Goal: Find specific page/section: Find specific page/section

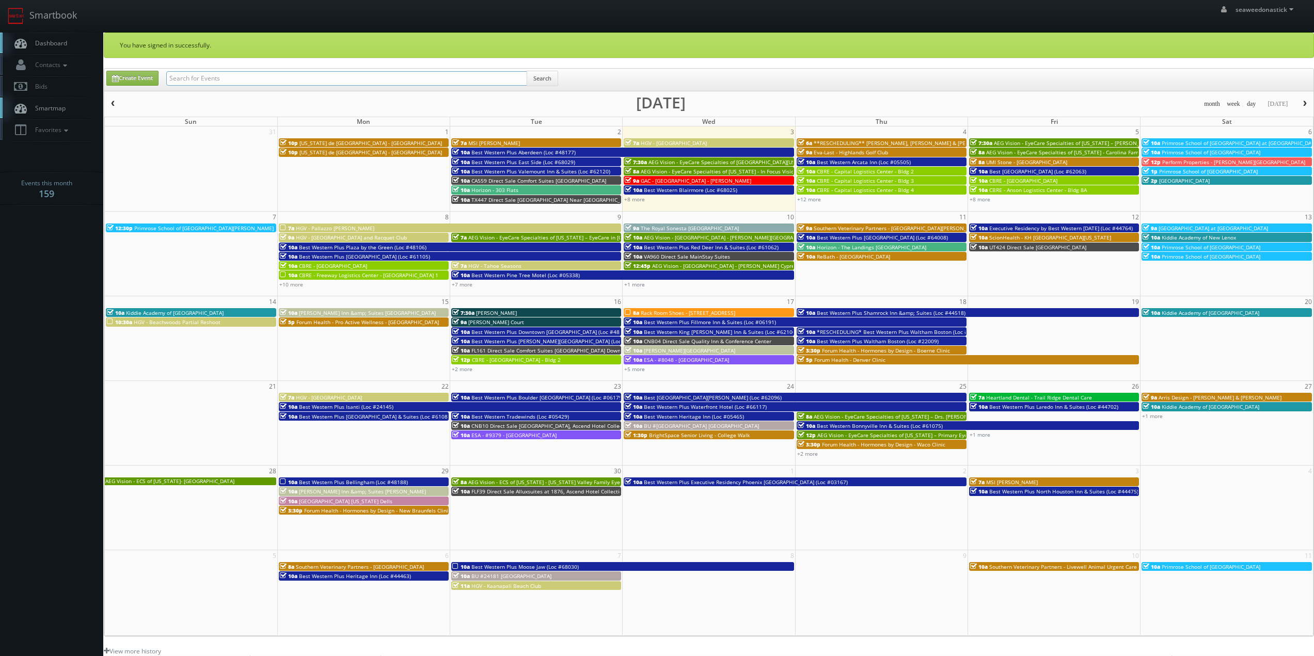
click at [363, 77] on input "text" at bounding box center [346, 78] width 361 height 14
paste input "Primrose School of [GEOGRAPHIC_DATA][PERSON_NAME] at [GEOGRAPHIC_DATA]"
click at [520, 77] on input "Primrose School of North Richardson at Lookout" at bounding box center [346, 78] width 361 height 14
type input "Primrose School of North Richardson at Lookout"
click at [539, 77] on button "Search" at bounding box center [543, 78] width 32 height 15
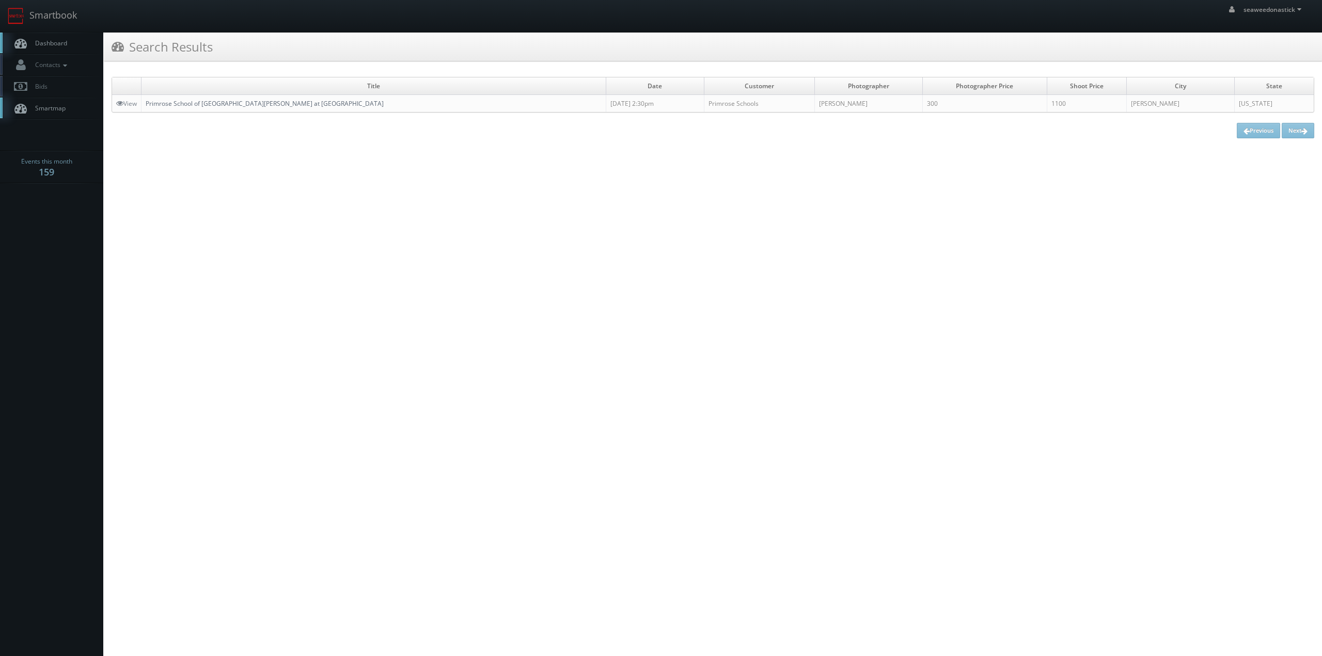
click at [203, 104] on link "Primrose School of North Richardson at Lookout" at bounding box center [265, 103] width 238 height 9
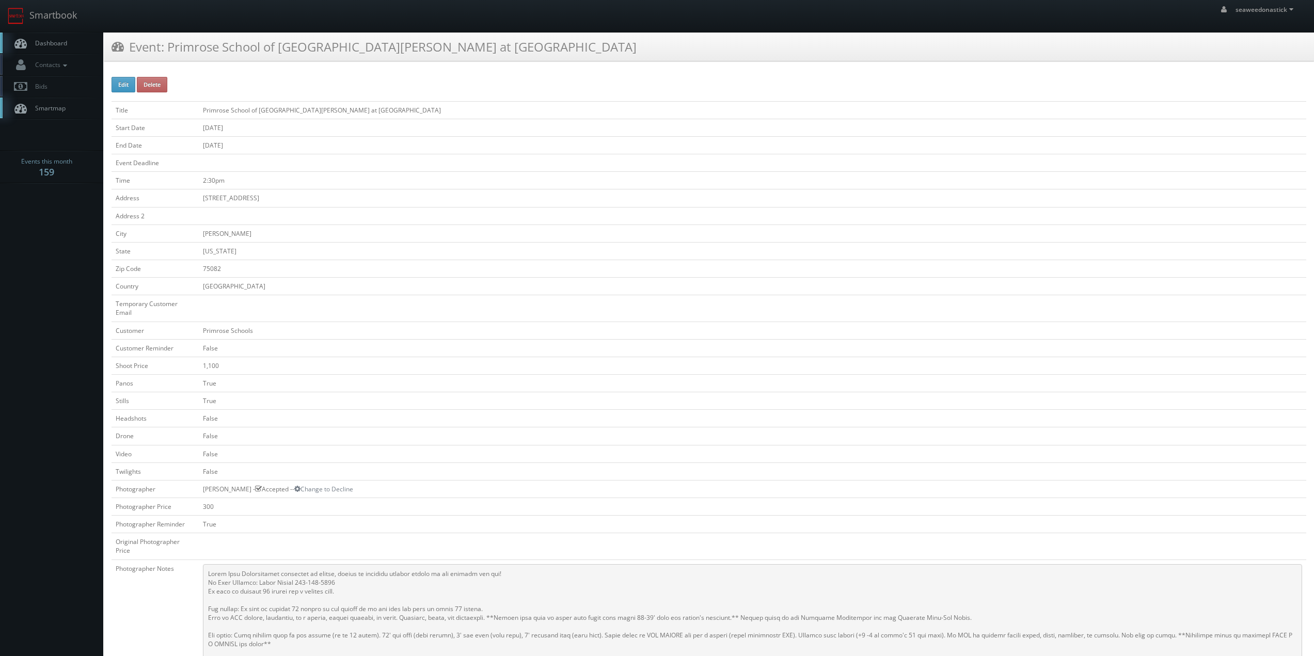
click at [49, 46] on span "Dashboard" at bounding box center [48, 43] width 37 height 9
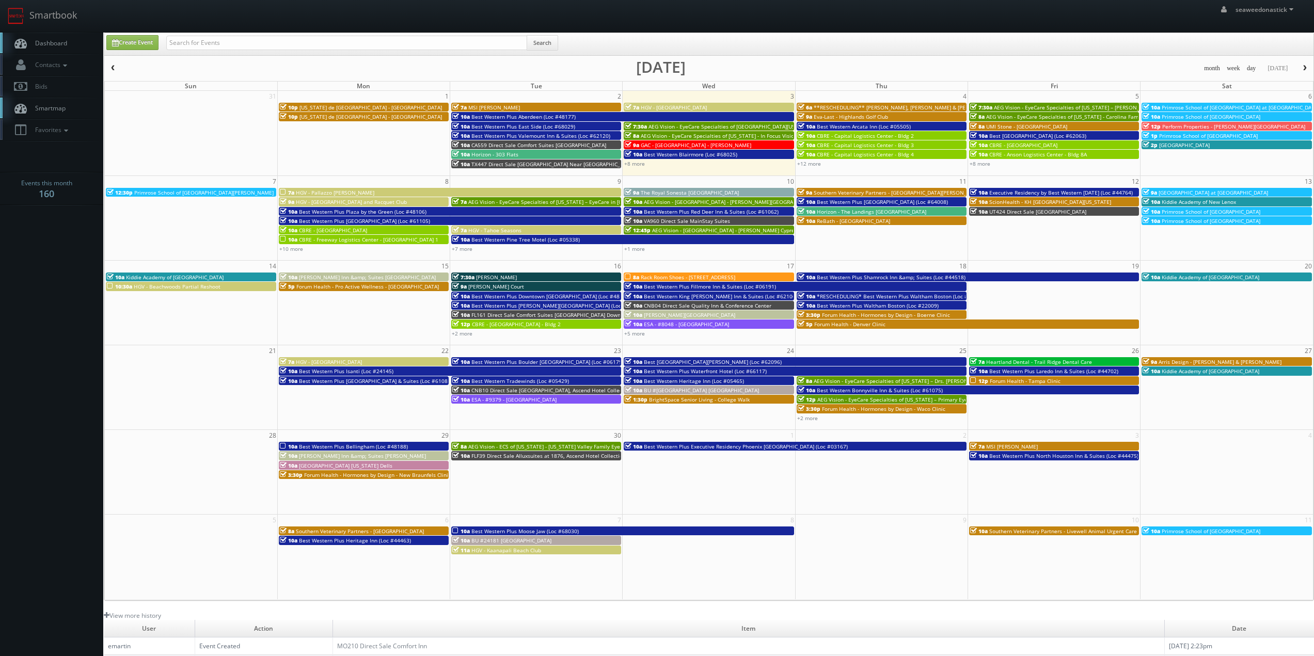
click at [260, 39] on input "text" at bounding box center [346, 43] width 361 height 14
drag, startPoint x: 202, startPoint y: 46, endPoint x: 55, endPoint y: 53, distance: 147.3
click at [56, 53] on body "Smartbook Toggle Side Navigation Toggle Top Navigation seaweedonastick seaweedo…" at bounding box center [657, 407] width 1314 height 814
type input "Southern Veterinary Partners - Livewell Urgent Care of [GEOGRAPHIC_DATA]"
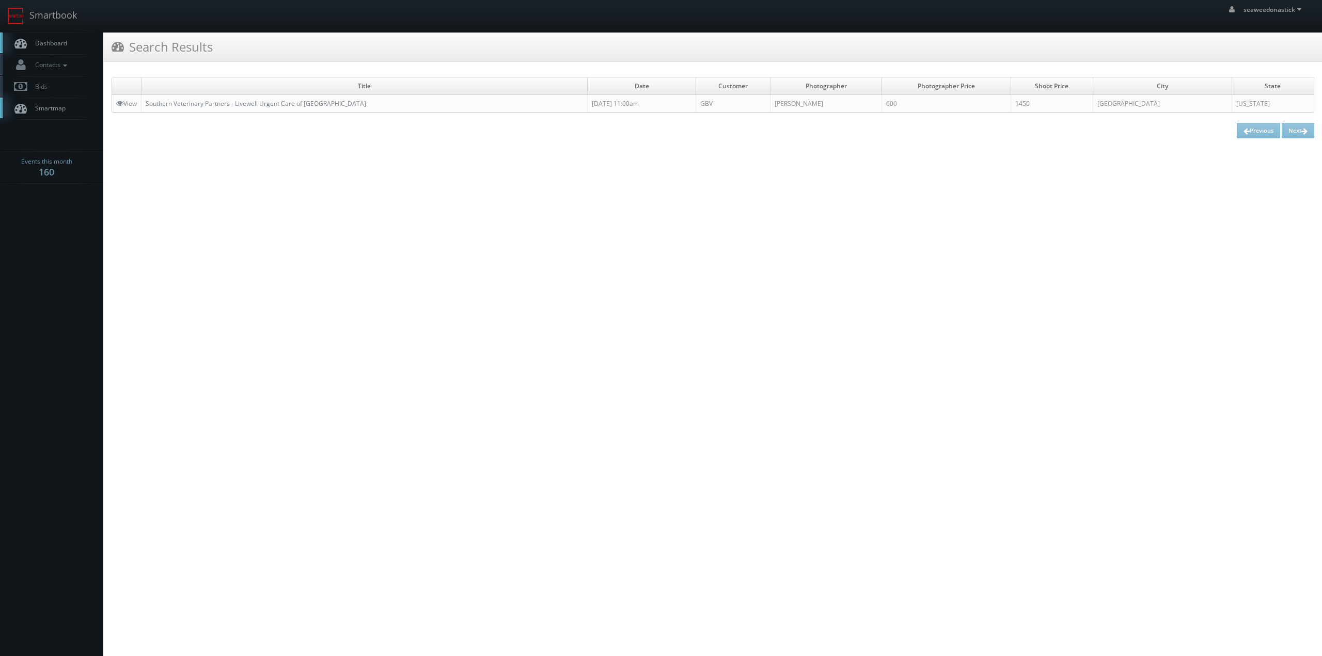
click at [185, 99] on td "Southern Veterinary Partners - Livewell Urgent Care of [GEOGRAPHIC_DATA]" at bounding box center [365, 104] width 446 height 18
click at [192, 105] on link "Southern Veterinary Partners - Livewell Urgent Care of [GEOGRAPHIC_DATA]" at bounding box center [256, 103] width 221 height 9
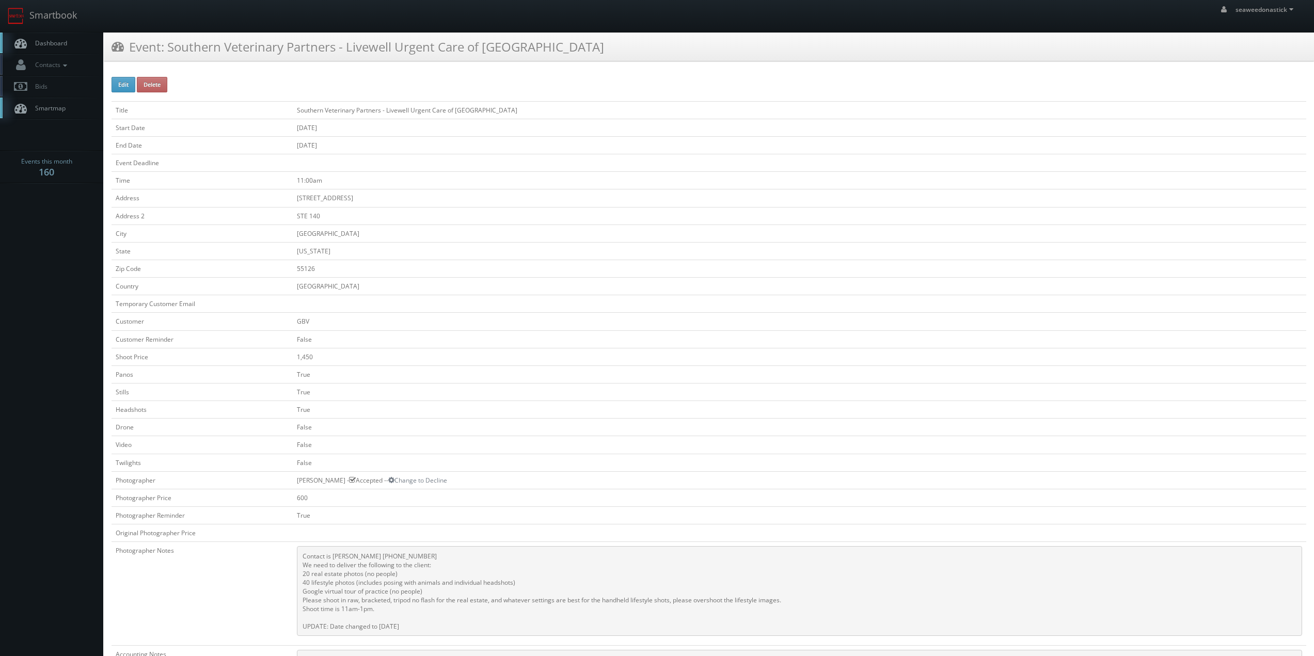
click at [425, 230] on td "[GEOGRAPHIC_DATA]" at bounding box center [800, 234] width 1014 height 18
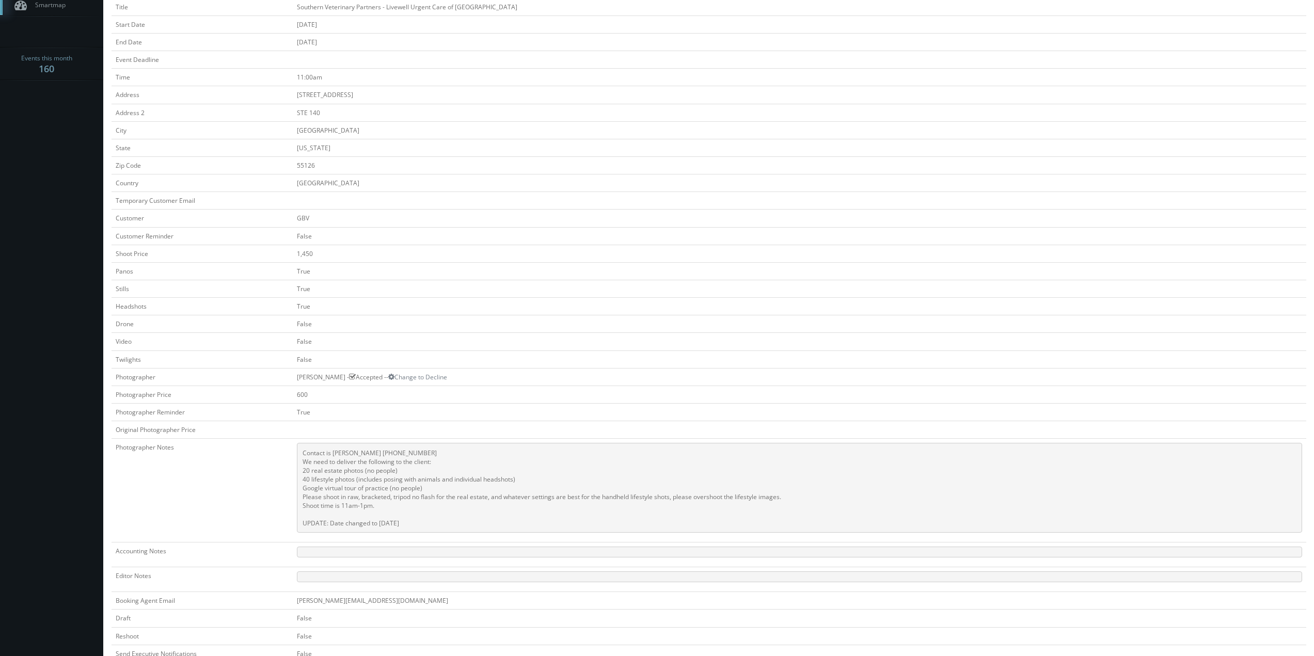
scroll to position [52, 0]
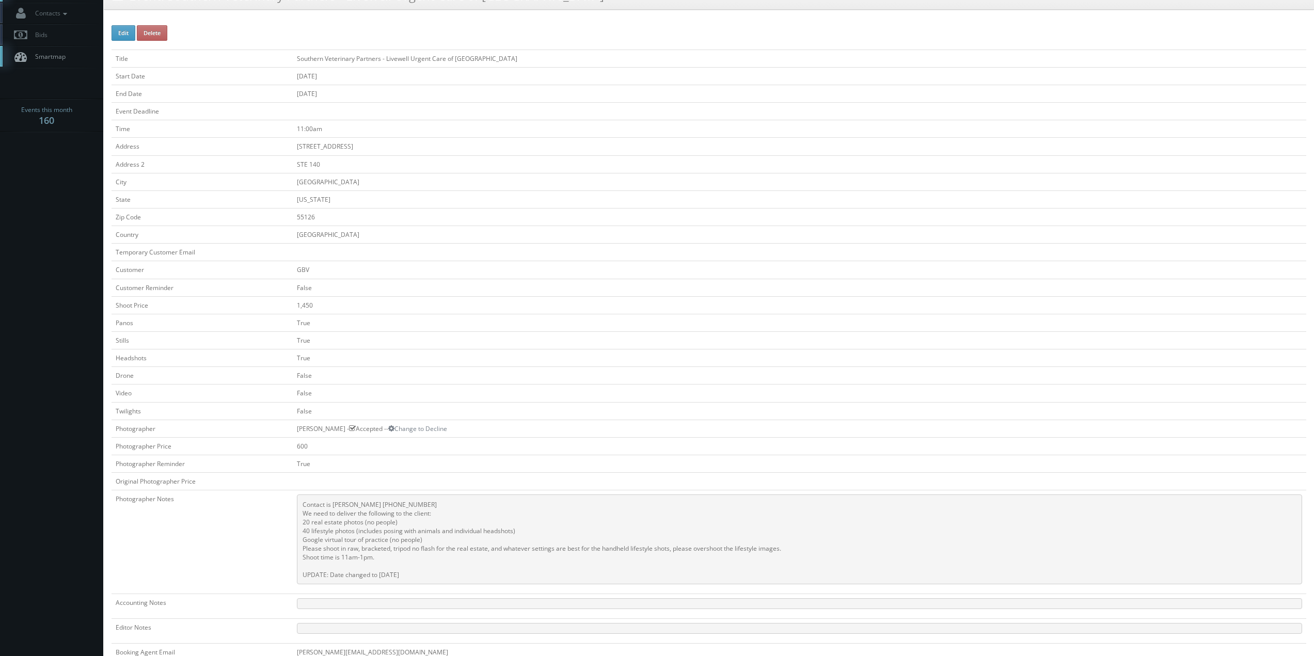
click at [524, 291] on td "False" at bounding box center [800, 288] width 1014 height 18
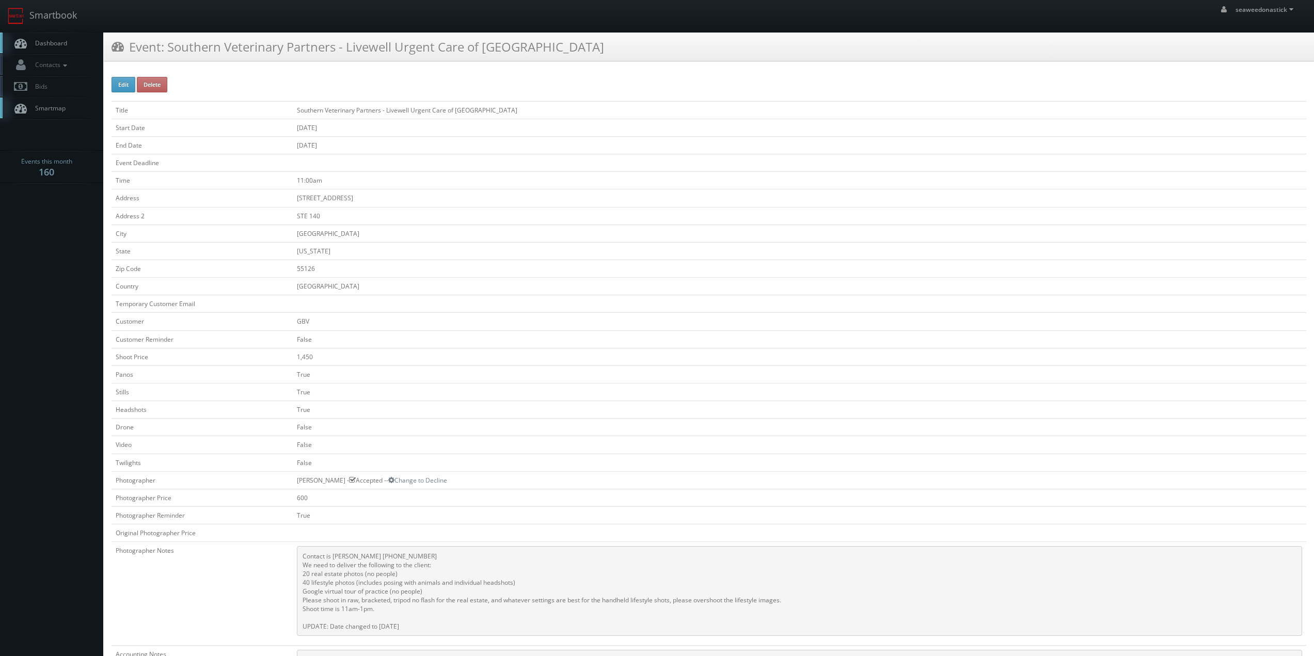
click at [524, 291] on td "[GEOGRAPHIC_DATA]" at bounding box center [800, 287] width 1014 height 18
